Goal: Transaction & Acquisition: Purchase product/service

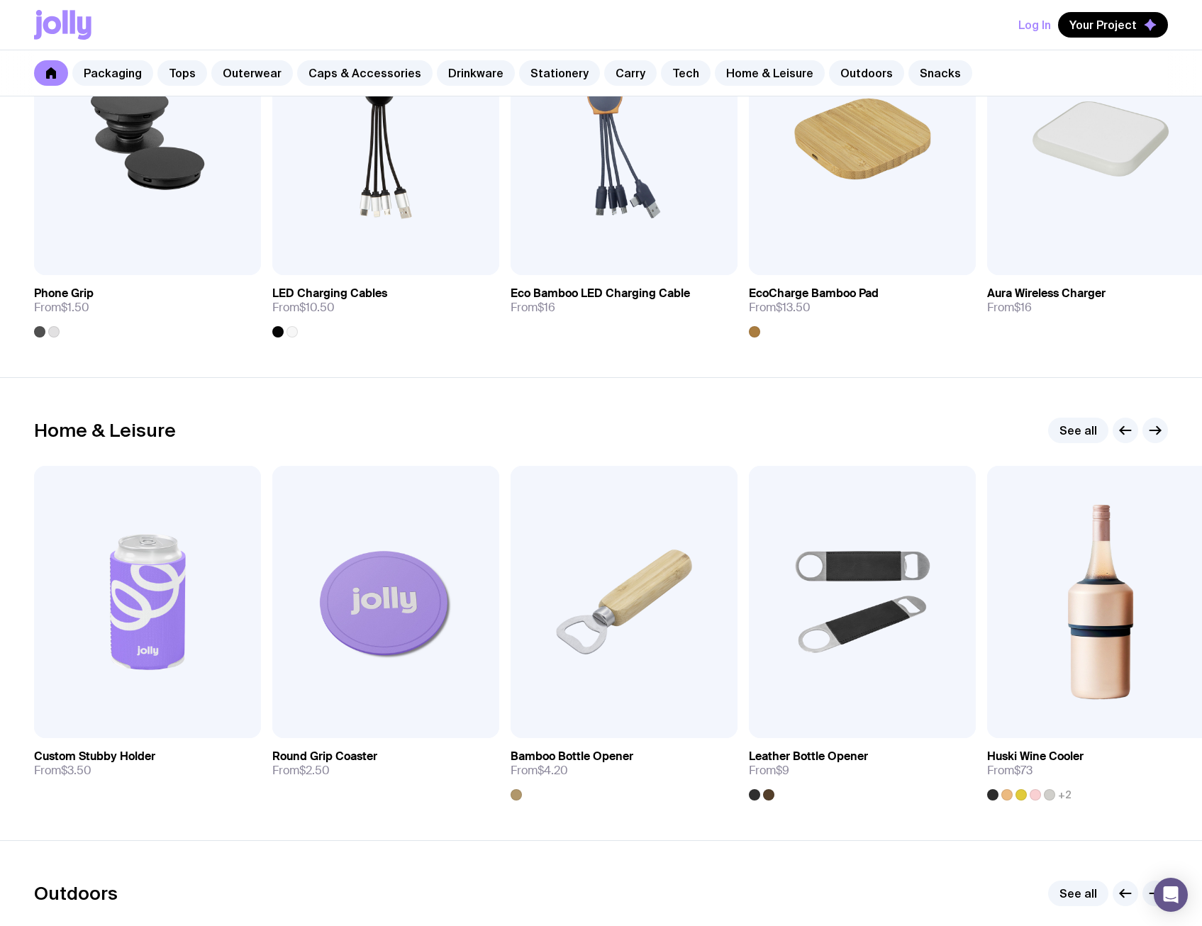
scroll to position [3687, 0]
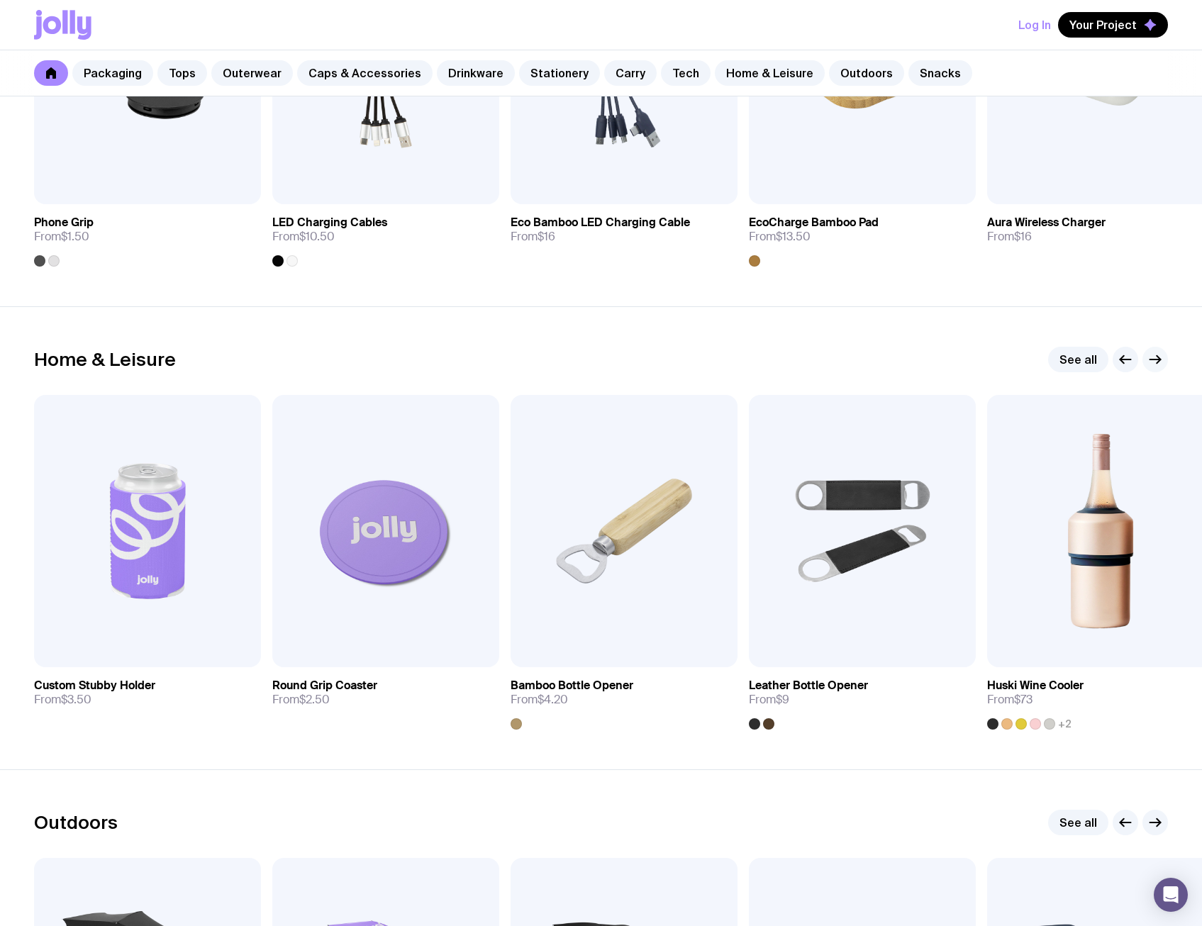
click at [1156, 364] on icon "button" at bounding box center [1154, 359] width 17 height 17
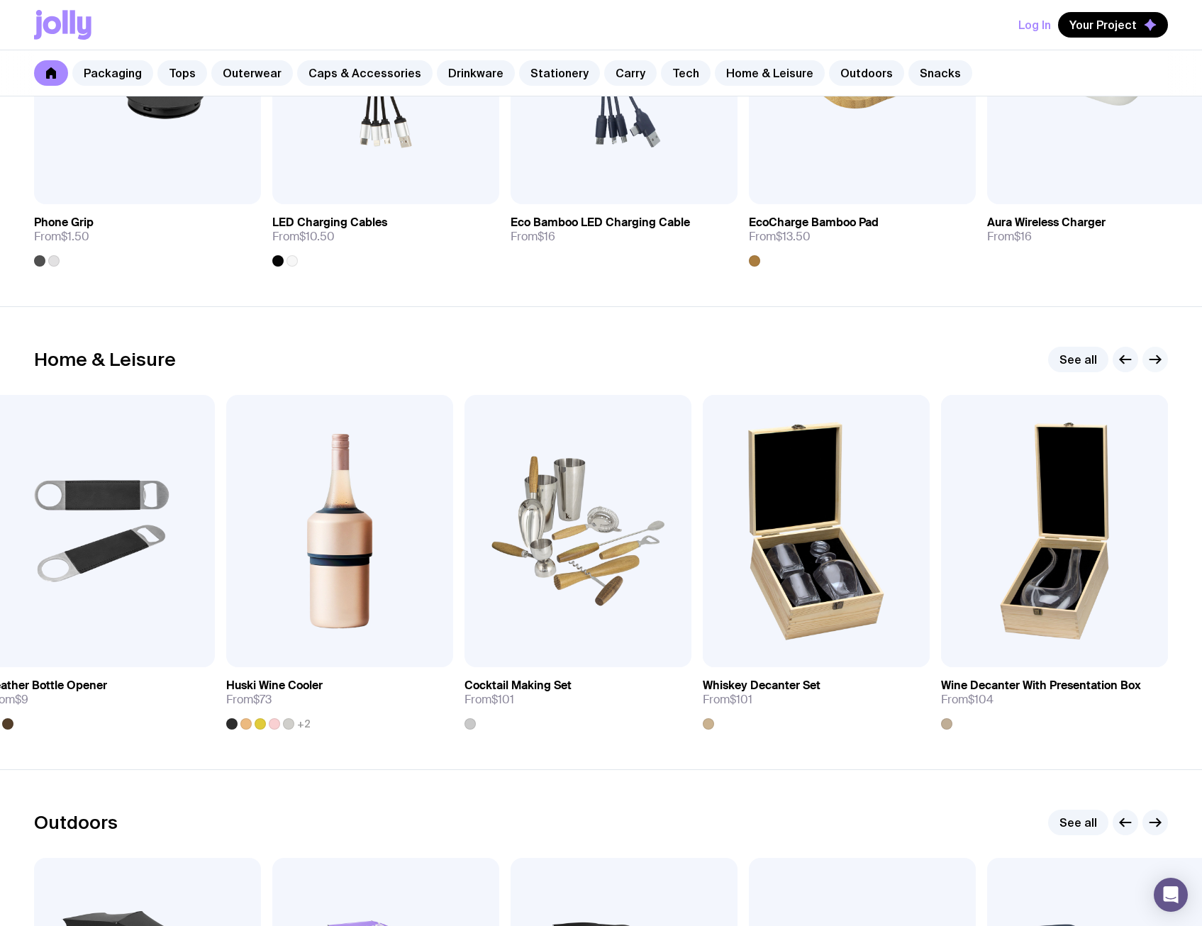
click at [1156, 364] on icon "button" at bounding box center [1154, 359] width 17 height 17
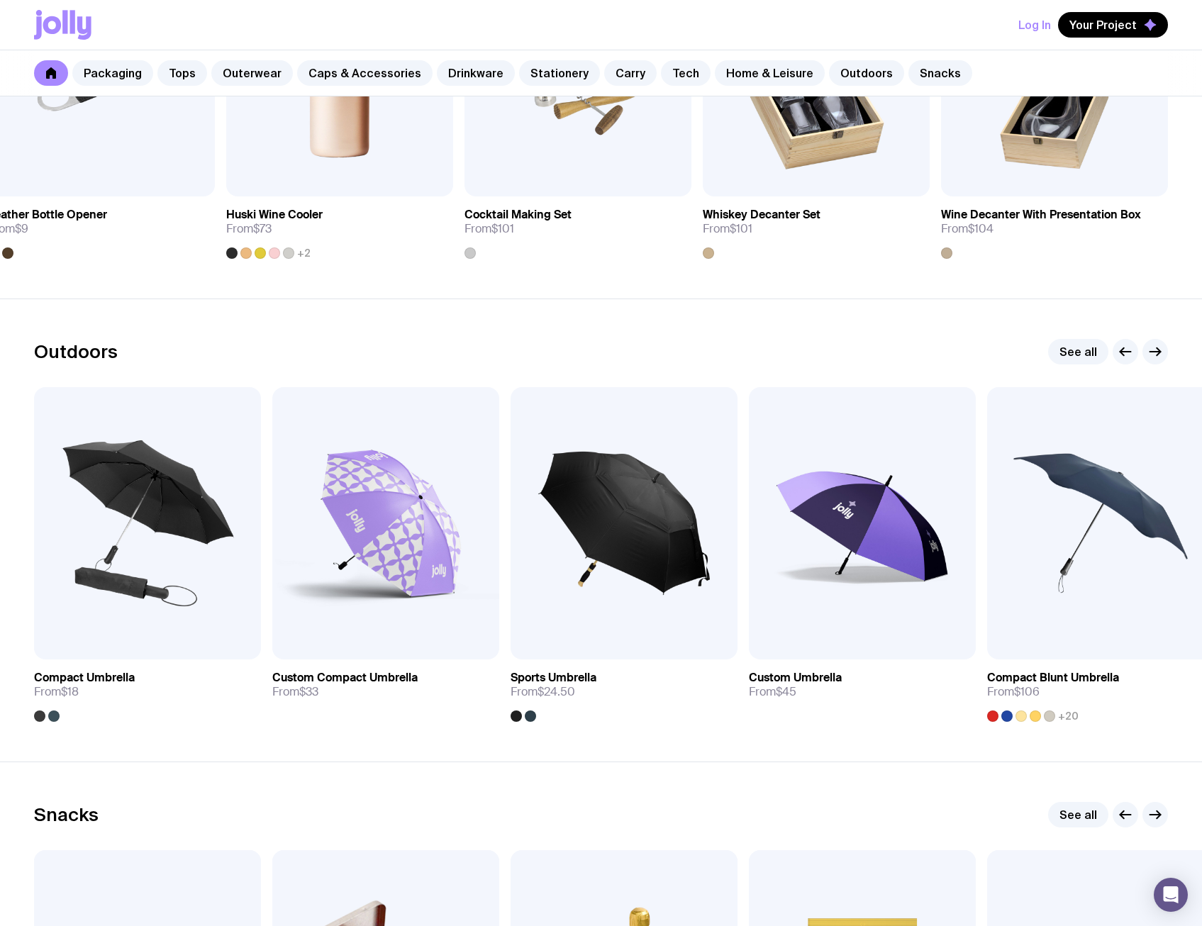
scroll to position [4183, 0]
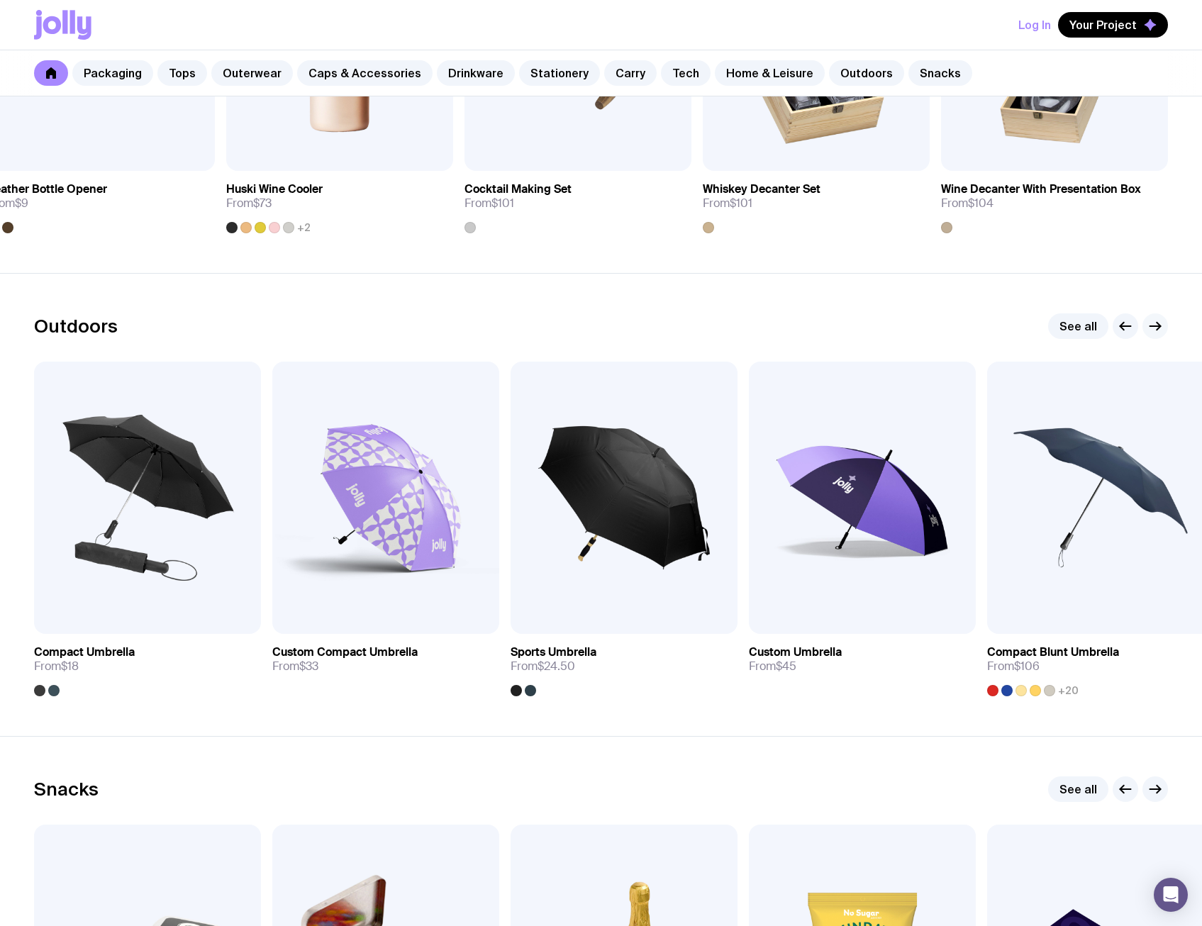
click at [1152, 331] on icon "button" at bounding box center [1154, 326] width 17 height 17
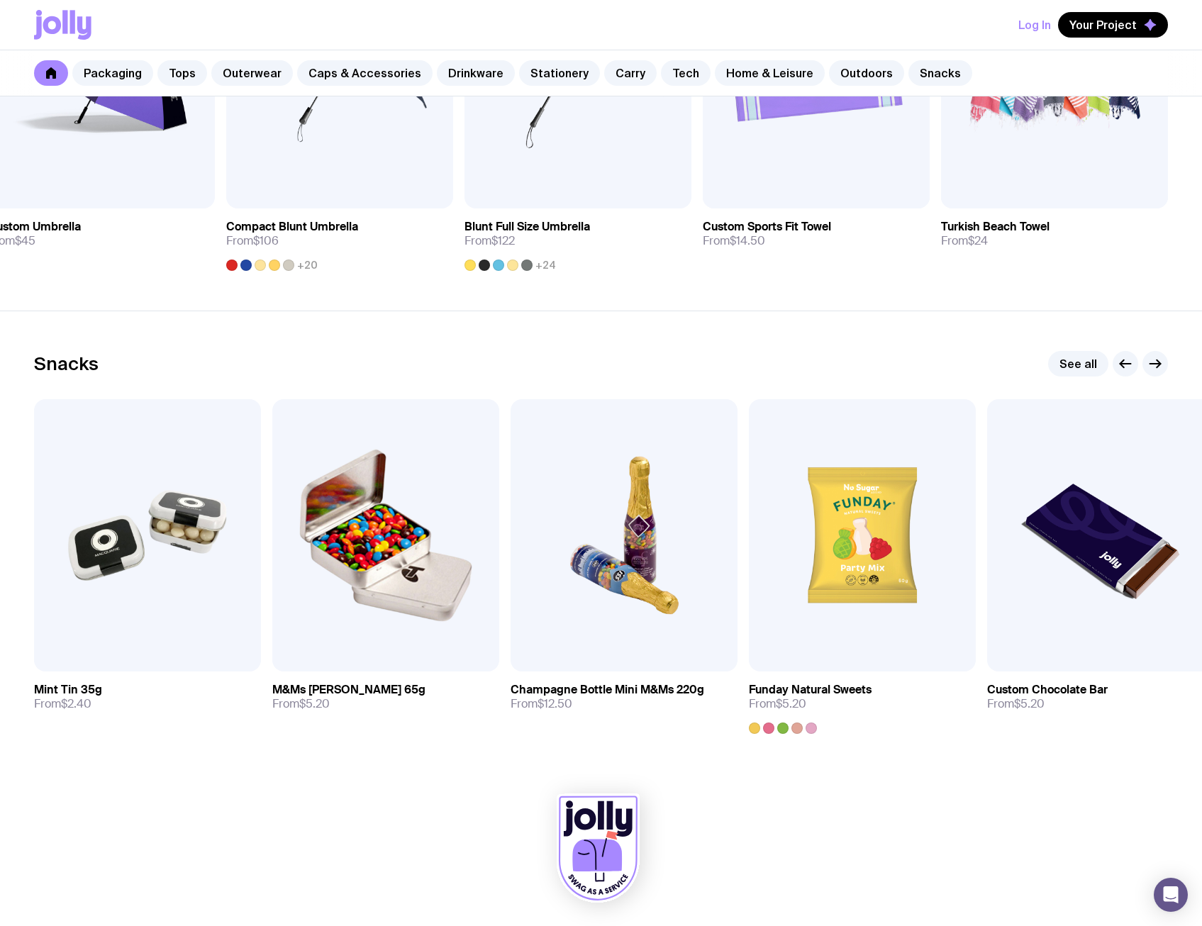
scroll to position [4612, 0]
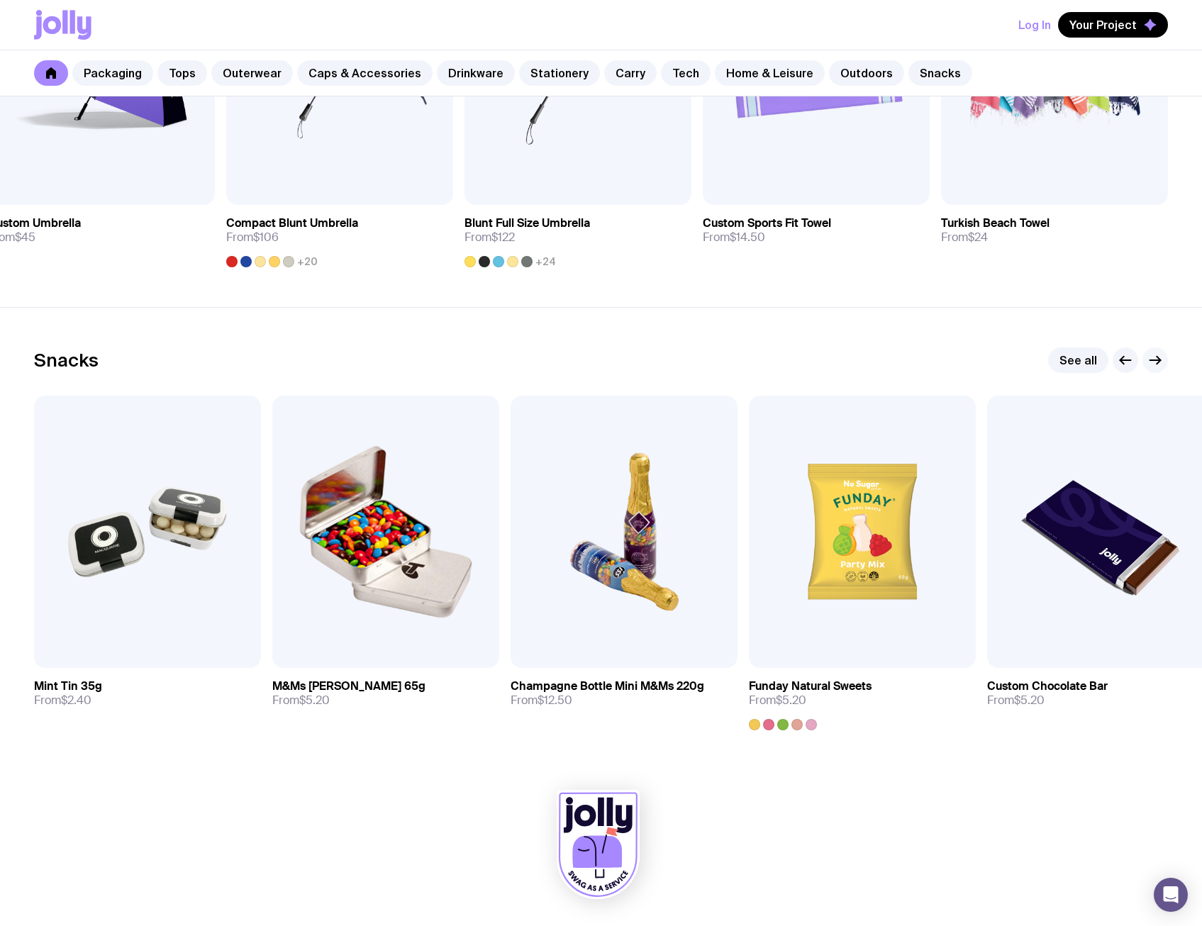
click at [1158, 365] on icon "button" at bounding box center [1154, 360] width 17 height 17
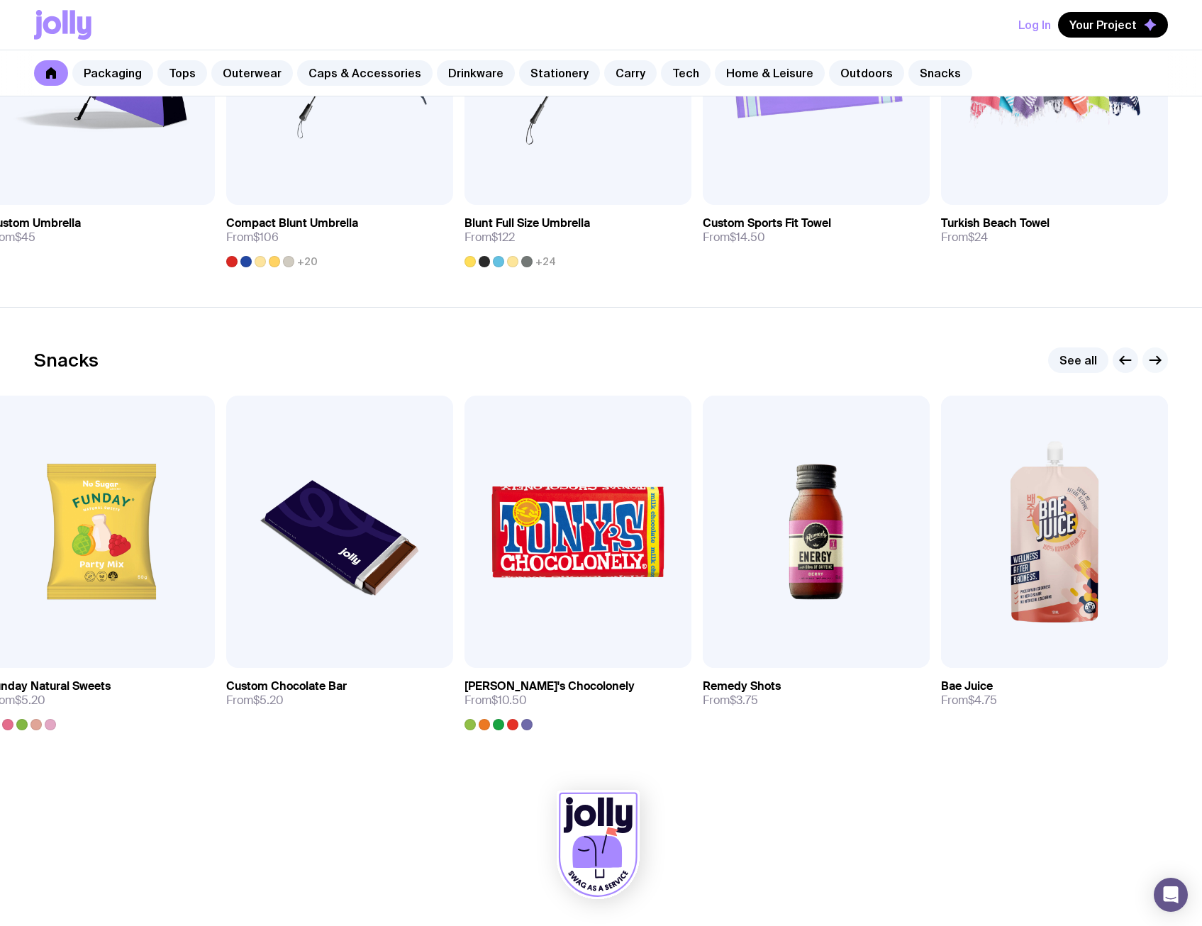
click at [1158, 364] on icon "button" at bounding box center [1154, 360] width 17 height 17
click at [1129, 363] on icon "button" at bounding box center [1125, 360] width 17 height 17
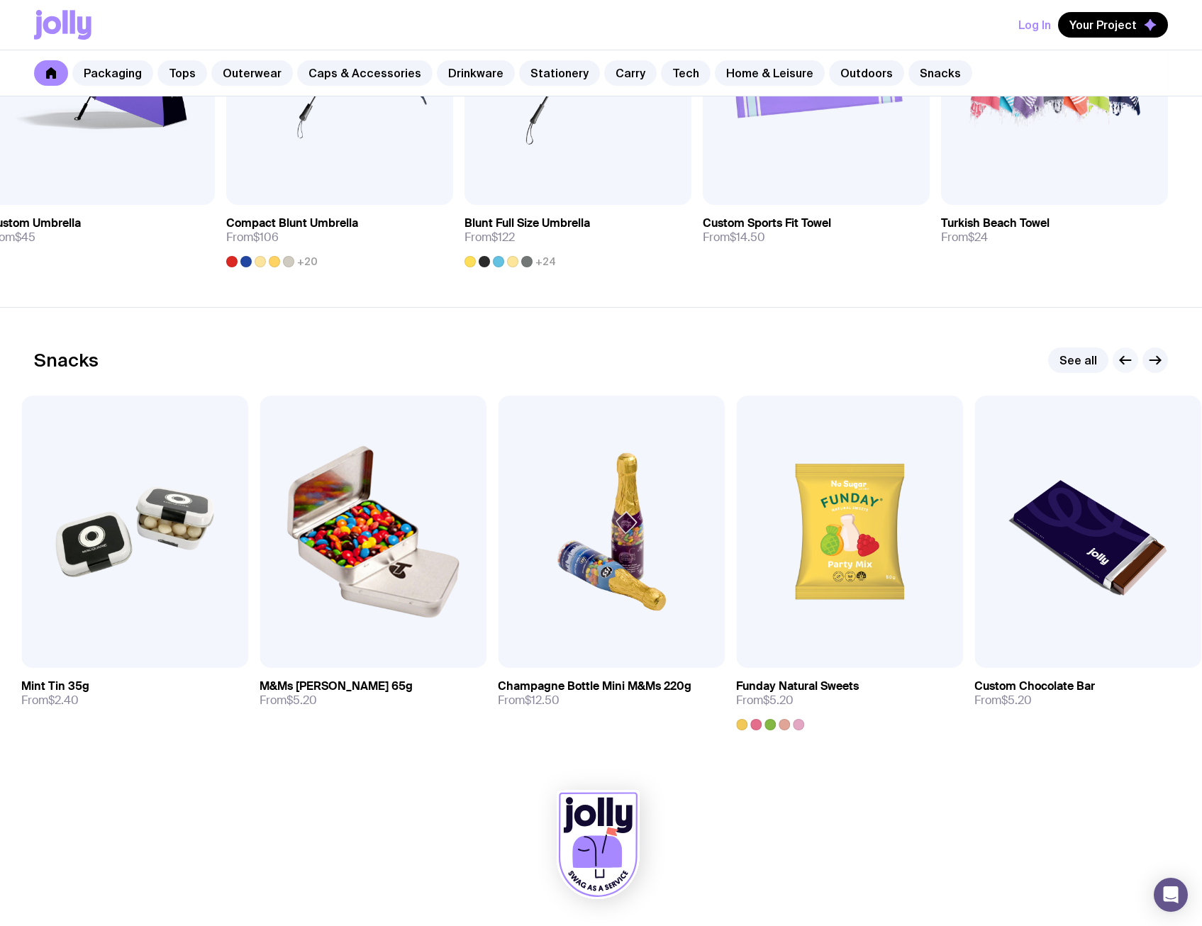
click at [1129, 363] on icon "button" at bounding box center [1125, 360] width 17 height 17
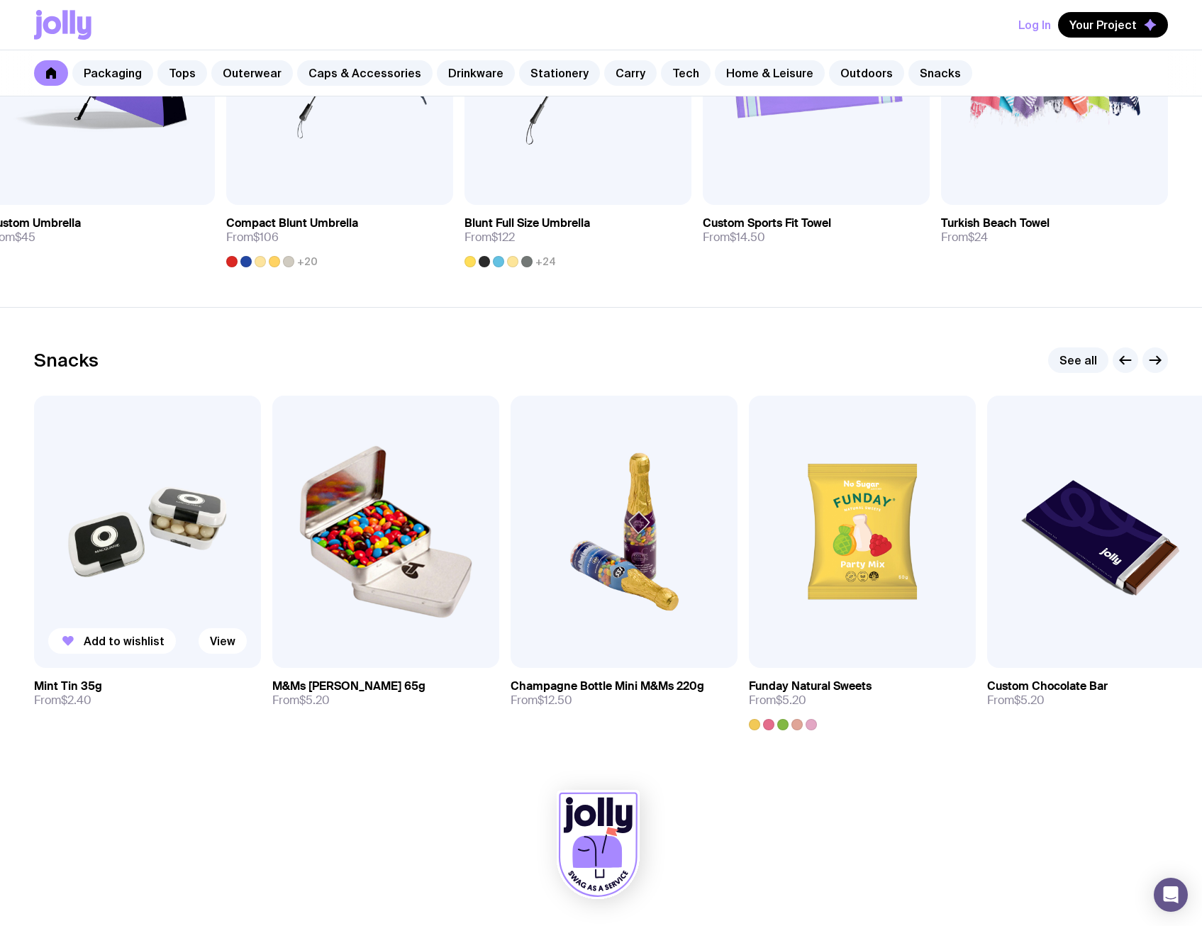
click at [143, 565] on img at bounding box center [147, 532] width 227 height 272
